Goal: Transaction & Acquisition: Obtain resource

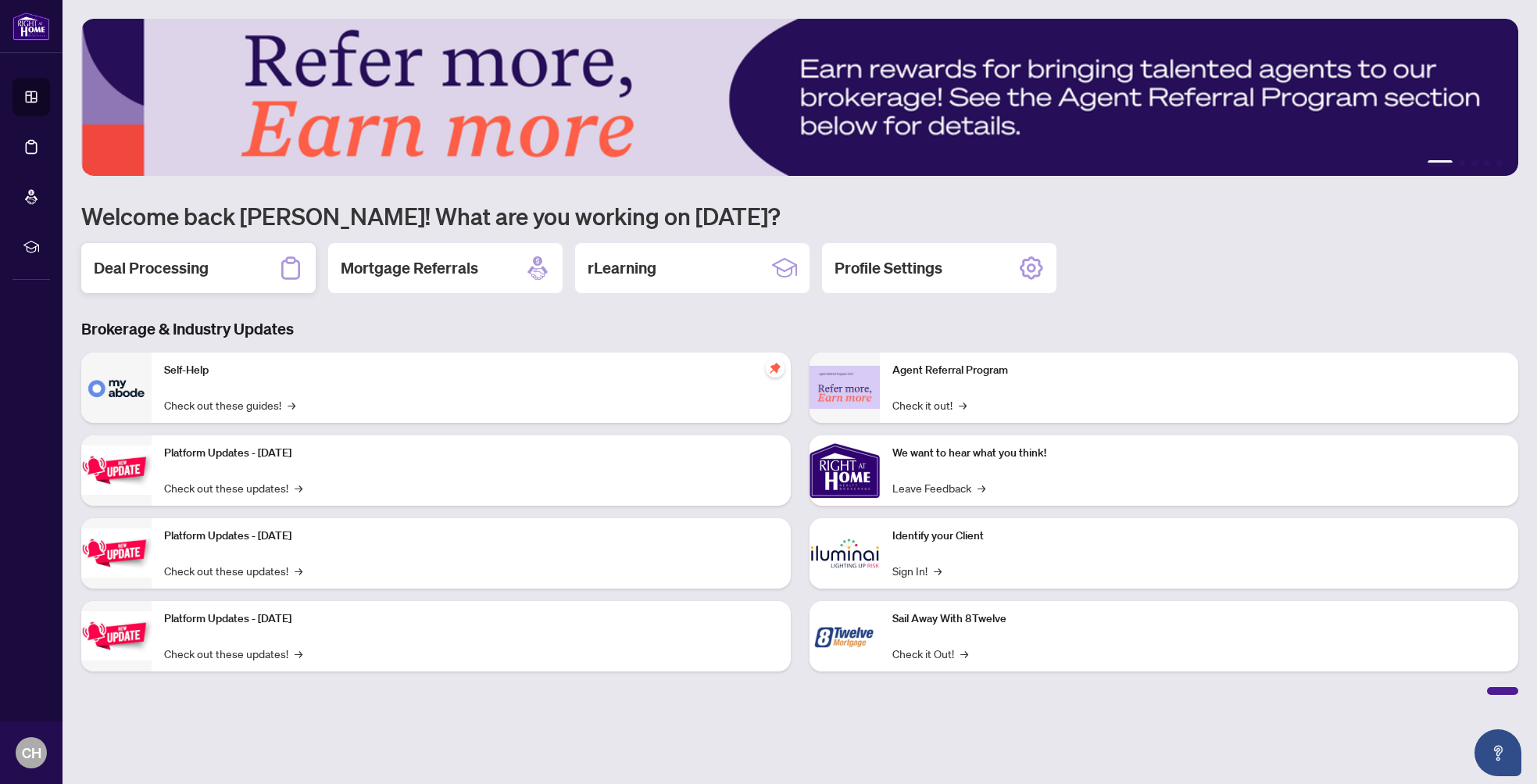
click at [197, 268] on h2 "Deal Processing" at bounding box center [151, 268] width 115 height 22
click at [248, 279] on div "Deal Processing" at bounding box center [198, 268] width 234 height 50
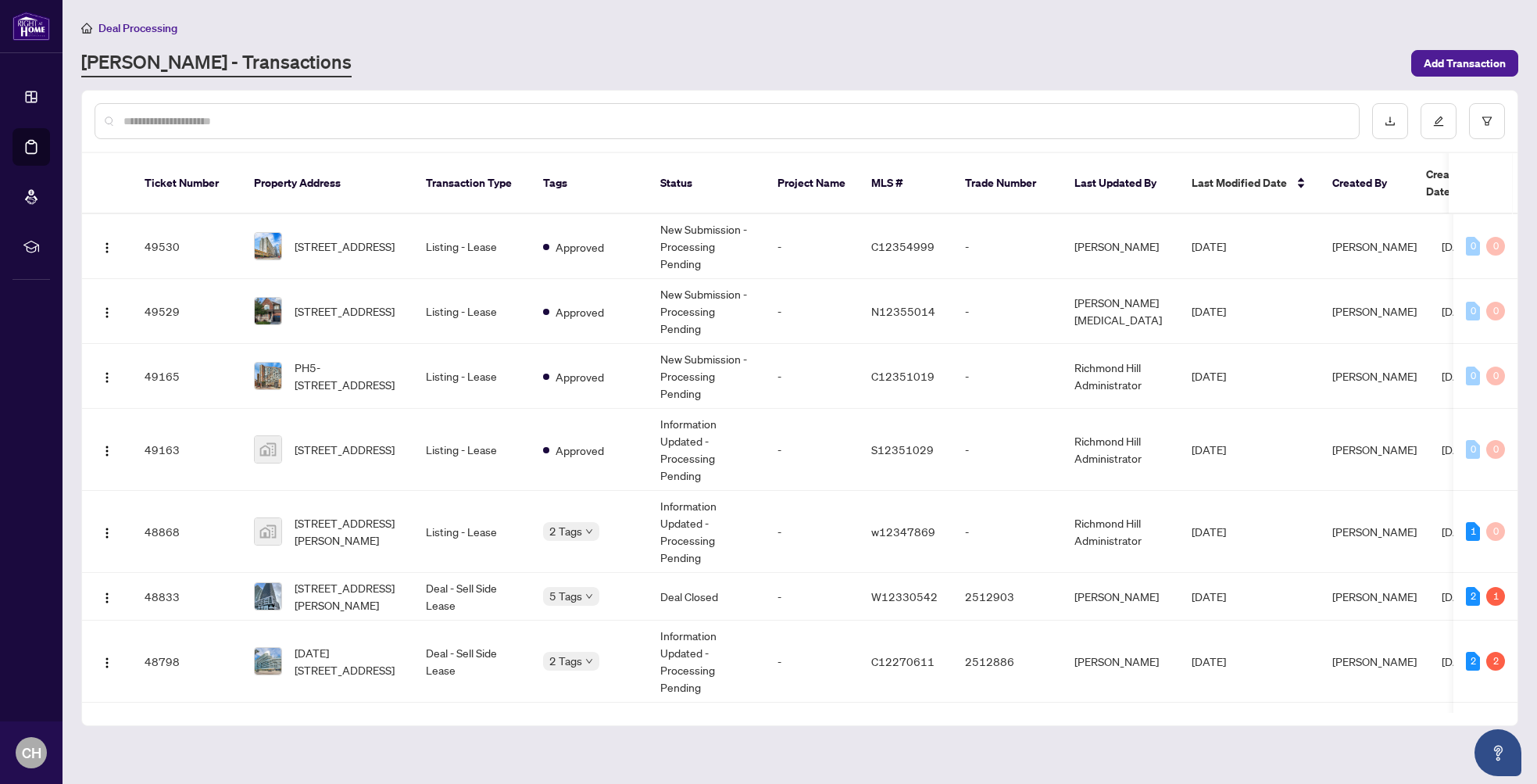
click at [233, 110] on div at bounding box center [726, 121] width 1265 height 36
click at [235, 118] on input "text" at bounding box center [734, 121] width 1223 height 17
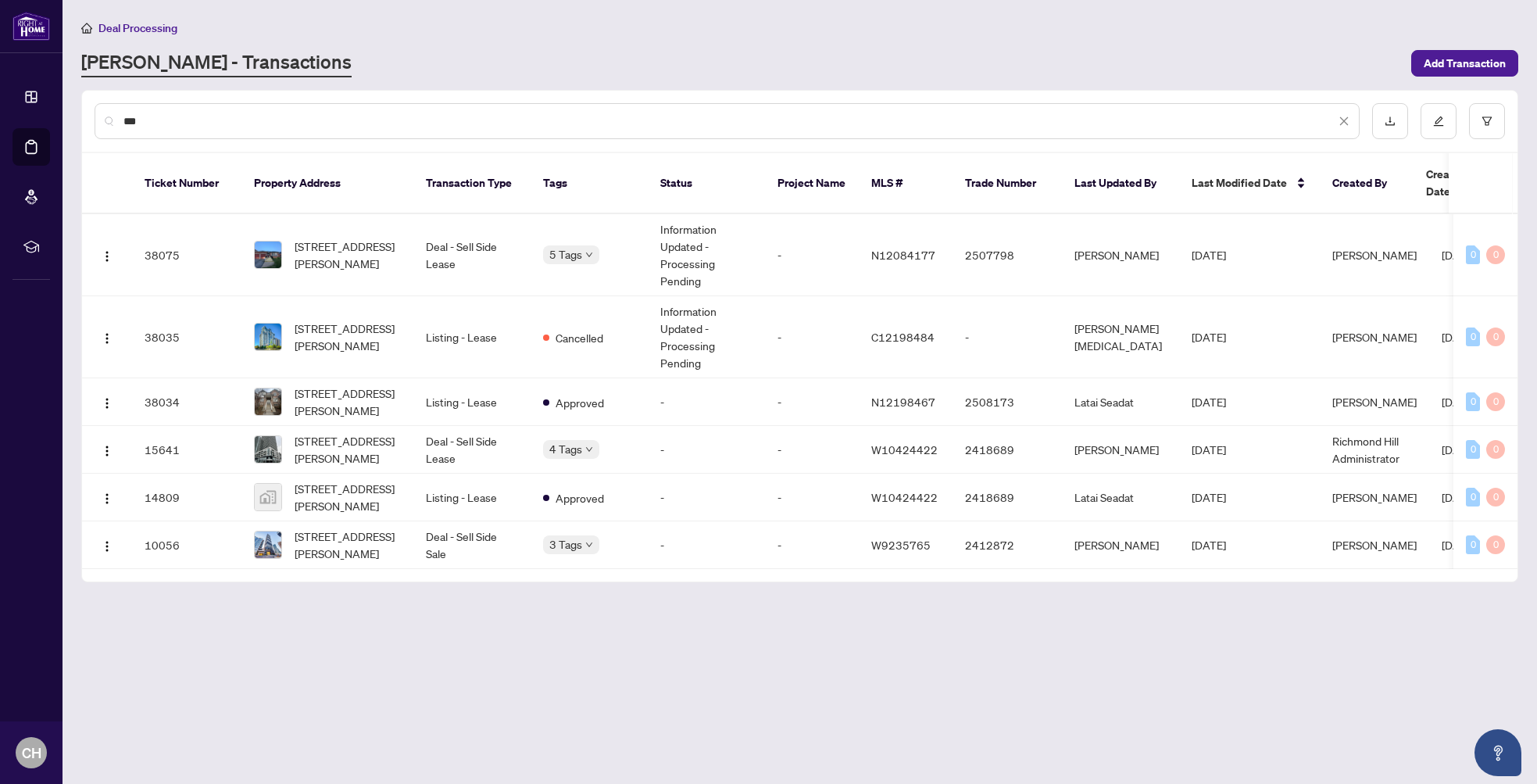
type input "****"
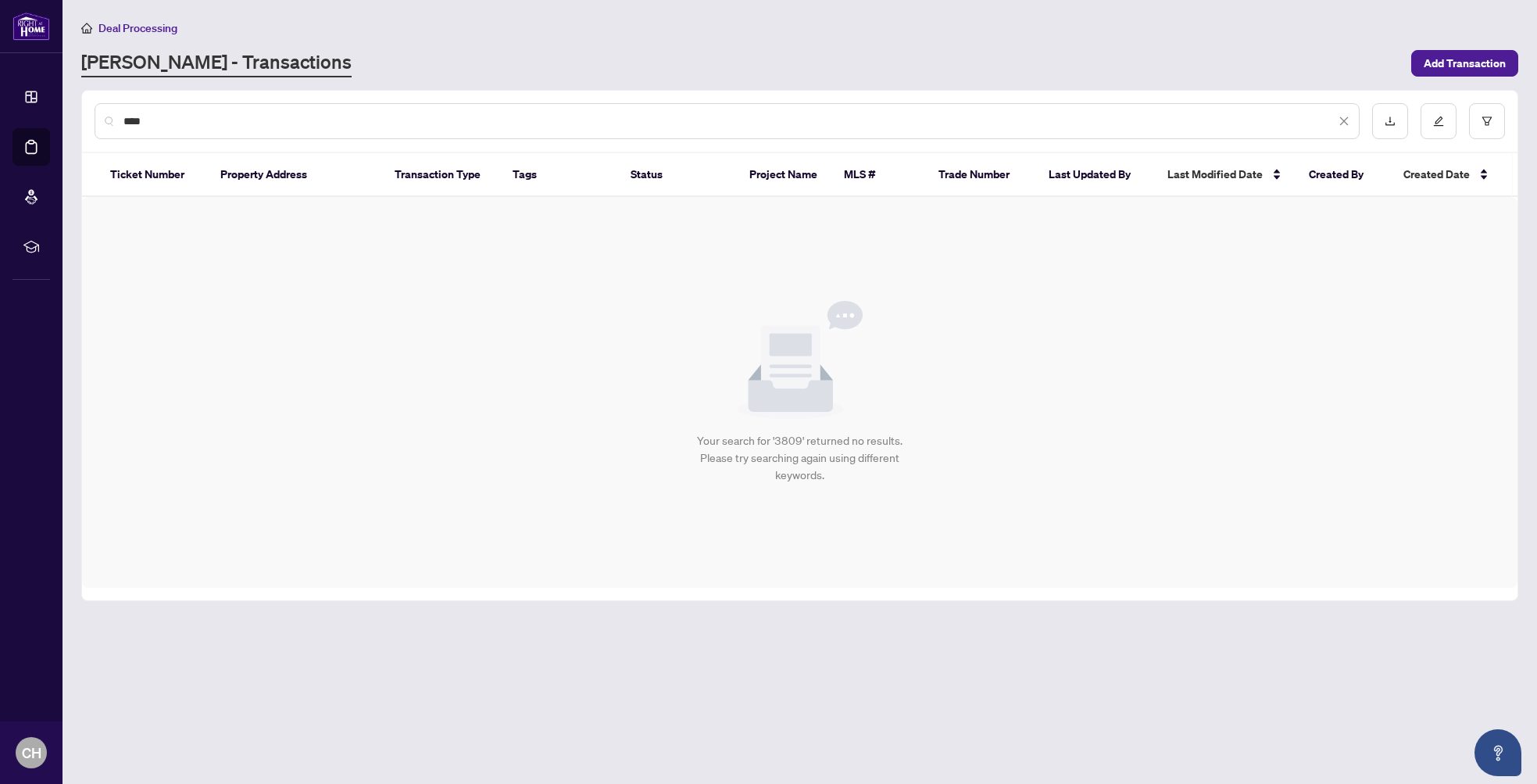
drag, startPoint x: 192, startPoint y: 120, endPoint x: 107, endPoint y: 117, distance: 85.1
click at [81, 118] on main "Deal Processing [PERSON_NAME] - Transactions Add Transaction **** Ticket Number…" at bounding box center [799, 392] width 1474 height 784
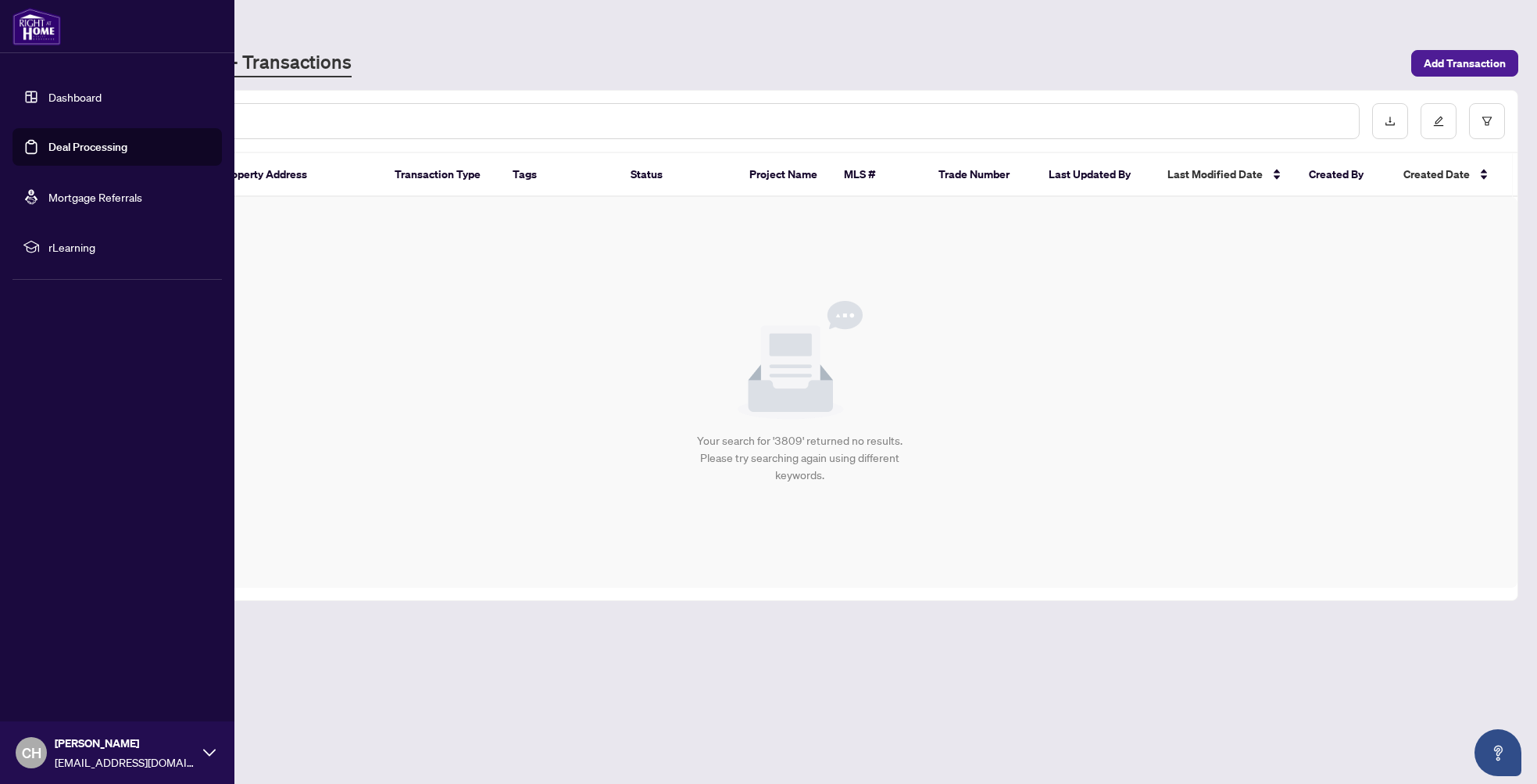
click at [49, 100] on link "Dashboard" at bounding box center [75, 97] width 53 height 14
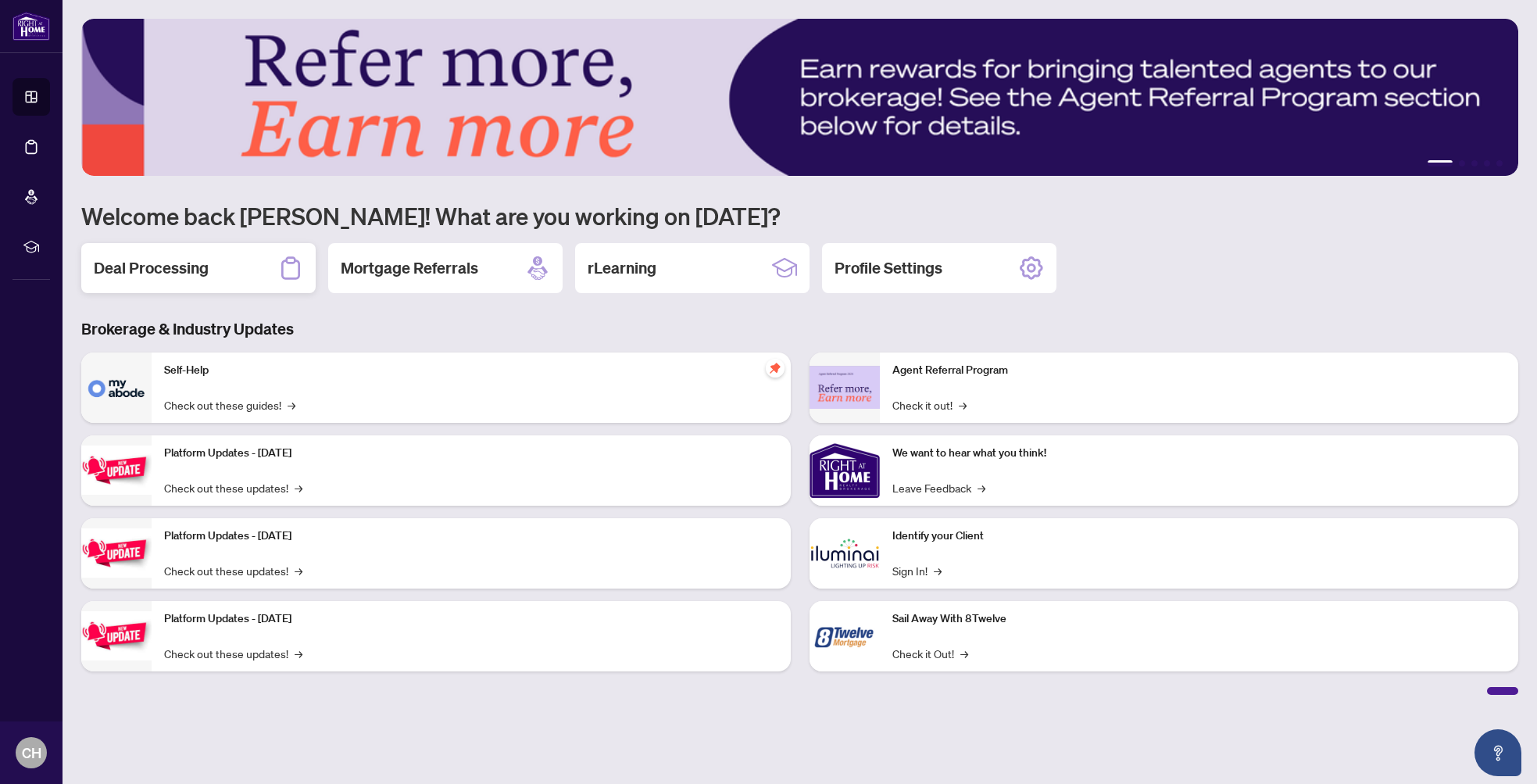
click at [285, 272] on icon at bounding box center [291, 268] width 25 height 25
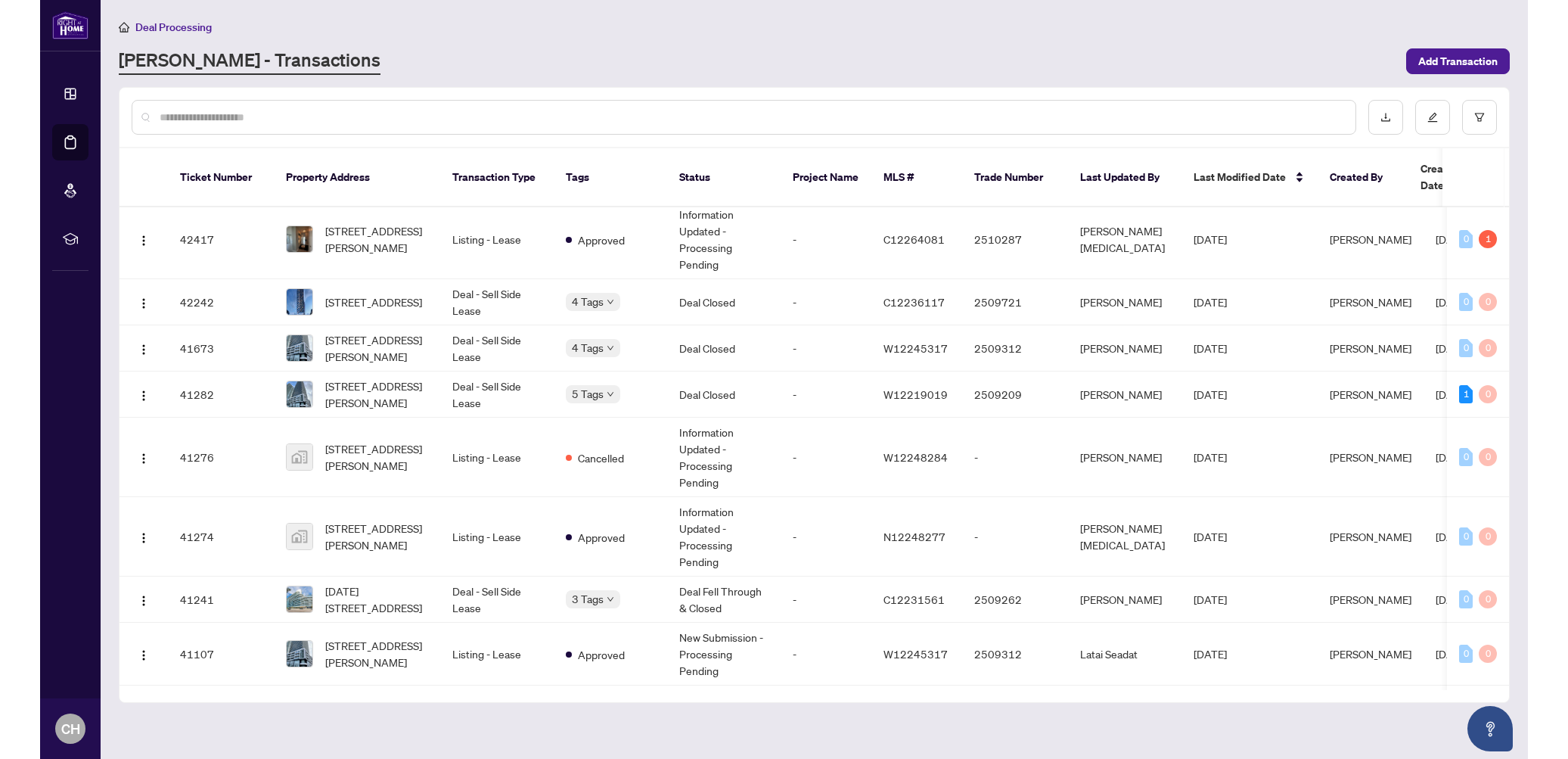
scroll to position [2085, 0]
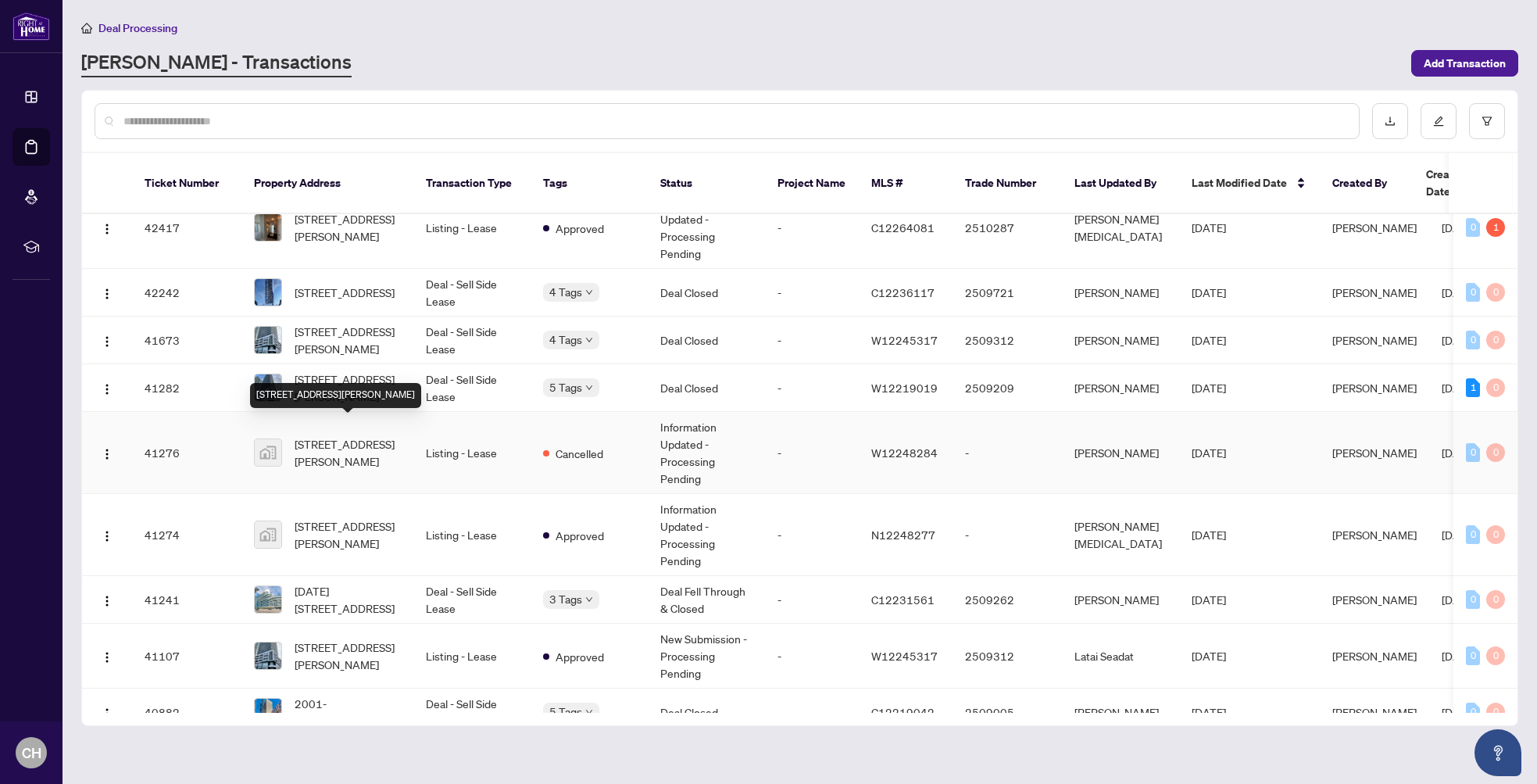
click at [368, 435] on span "[STREET_ADDRESS][PERSON_NAME]" at bounding box center [348, 452] width 106 height 34
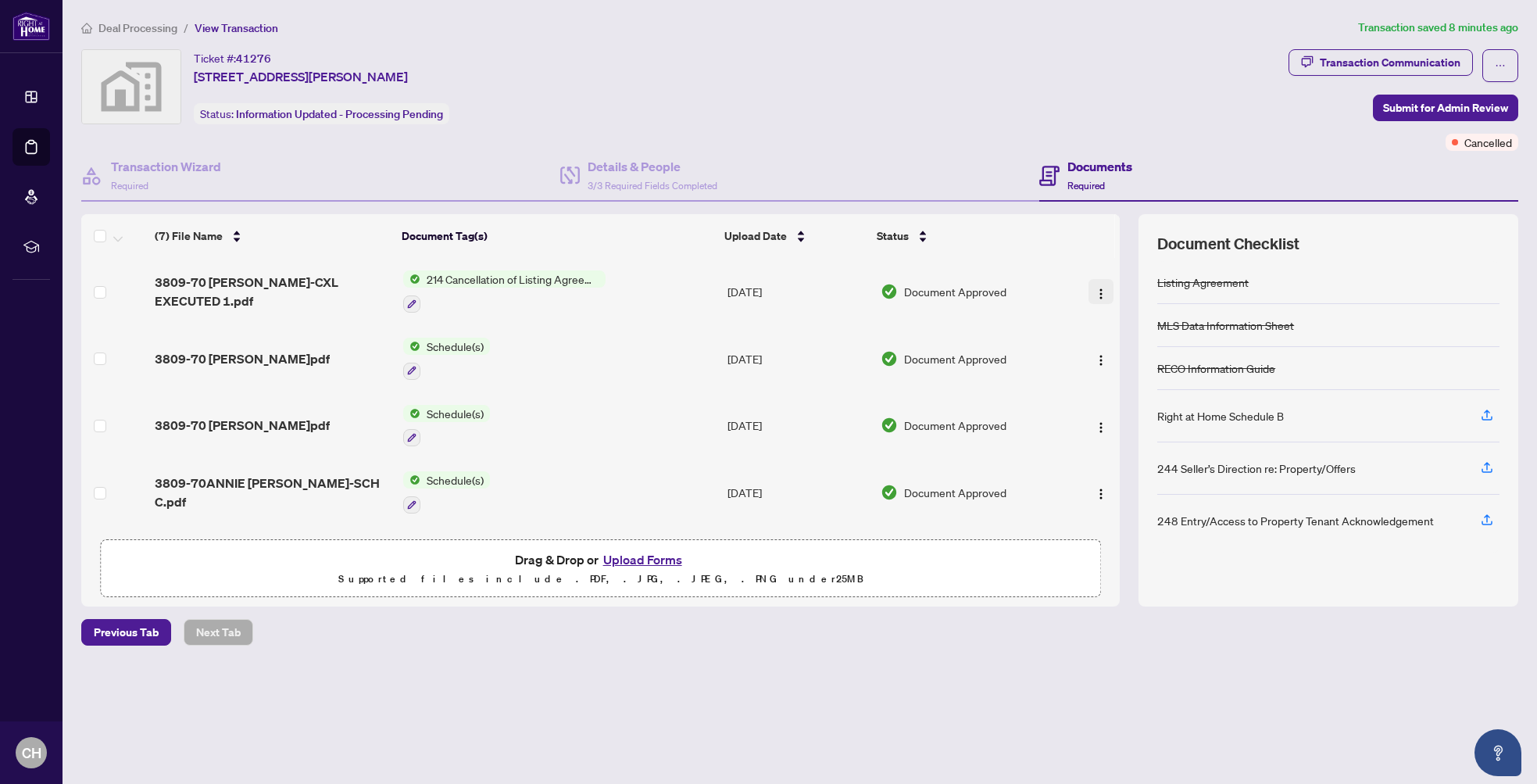
click at [1095, 287] on img "button" at bounding box center [1101, 293] width 13 height 13
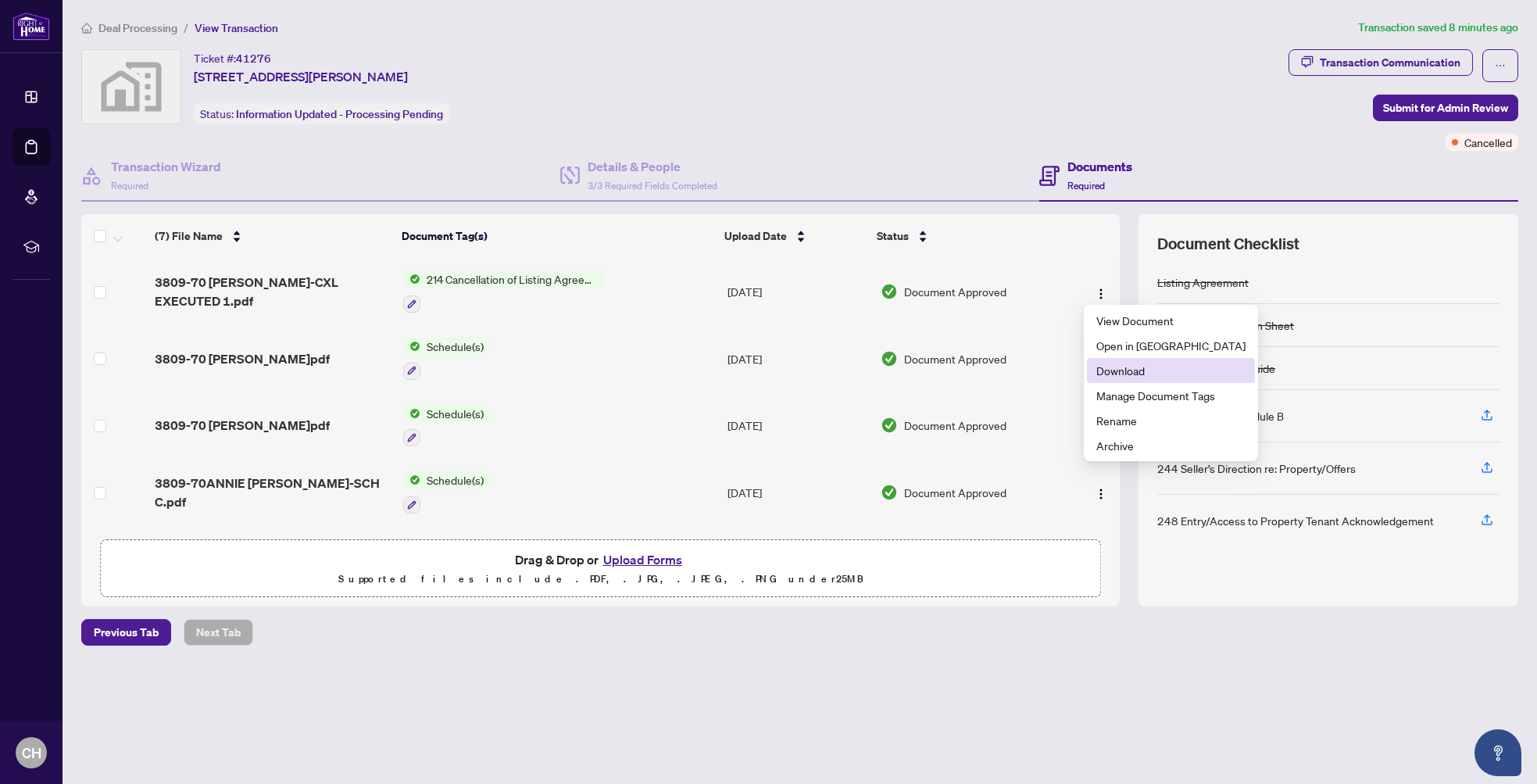
click at [1149, 372] on span "Download" at bounding box center [1171, 370] width 150 height 17
